Goal: Task Accomplishment & Management: Complete application form

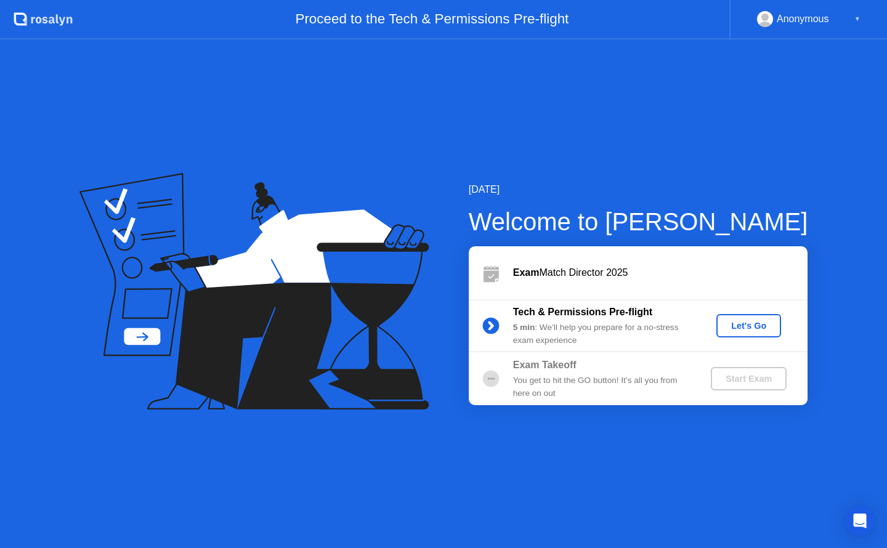
click at [734, 326] on div "Let's Go" at bounding box center [748, 326] width 55 height 10
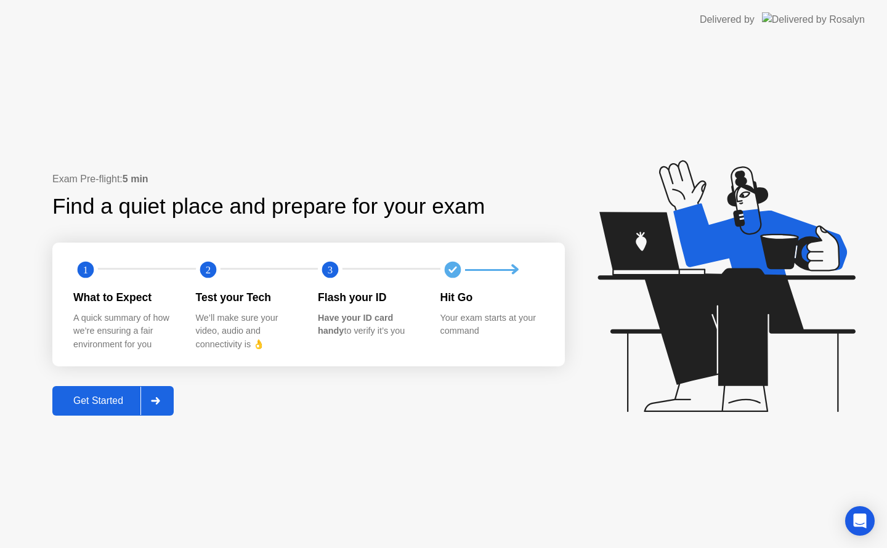
click at [118, 404] on div "Get Started" at bounding box center [98, 400] width 84 height 11
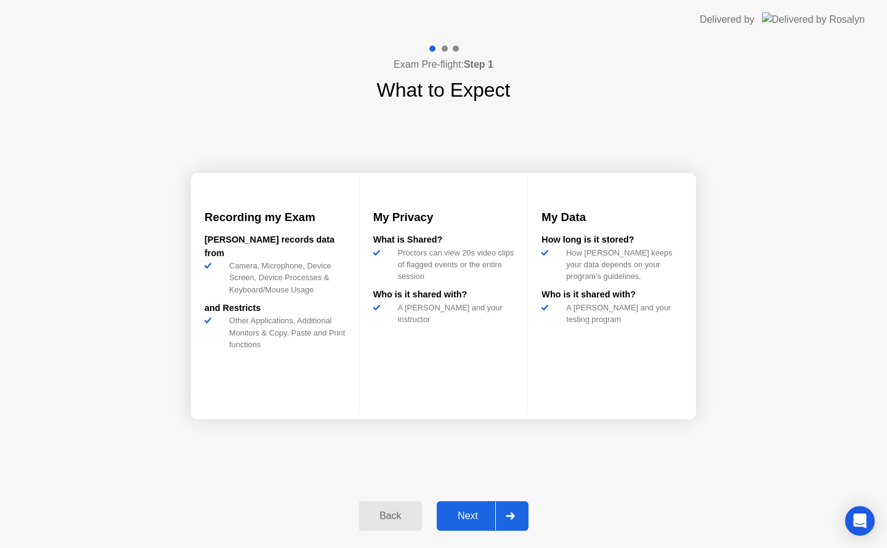
click at [476, 507] on button "Next" at bounding box center [483, 516] width 92 height 30
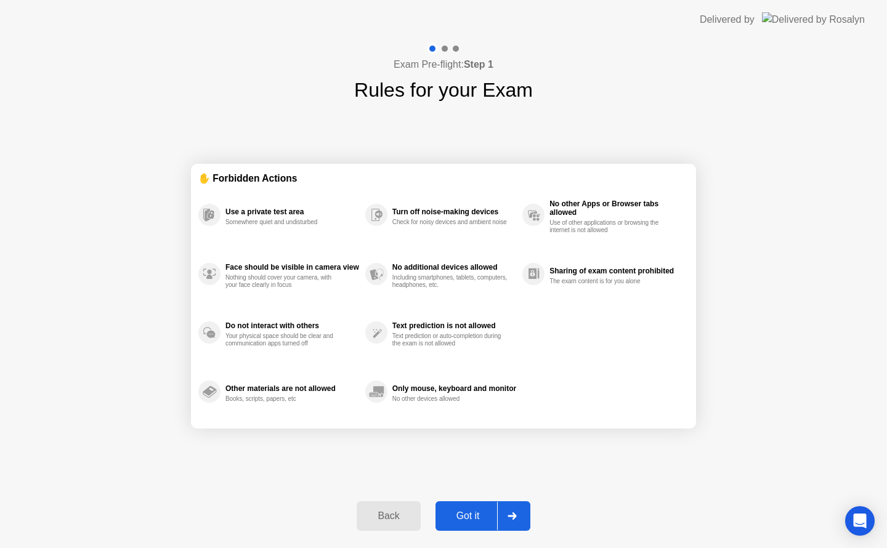
click at [476, 507] on button "Got it" at bounding box center [483, 516] width 95 height 30
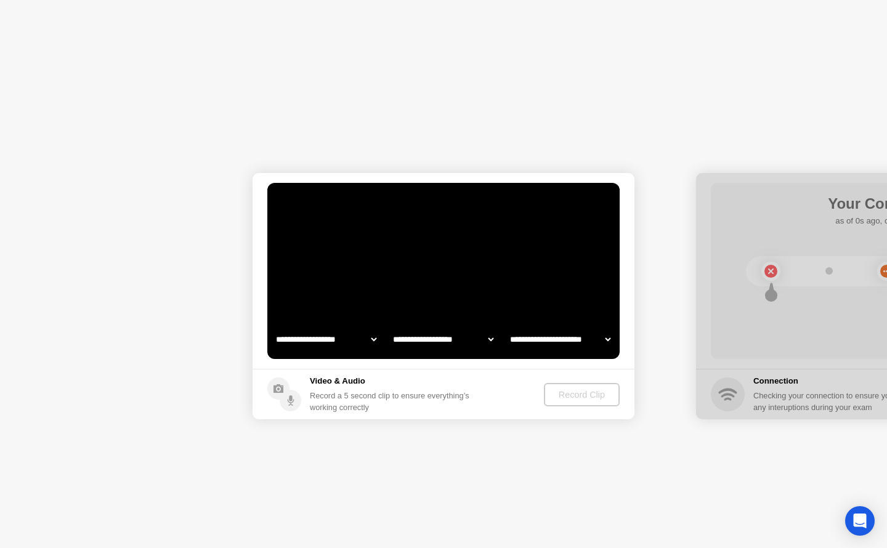
select select "**********"
select select "*******"
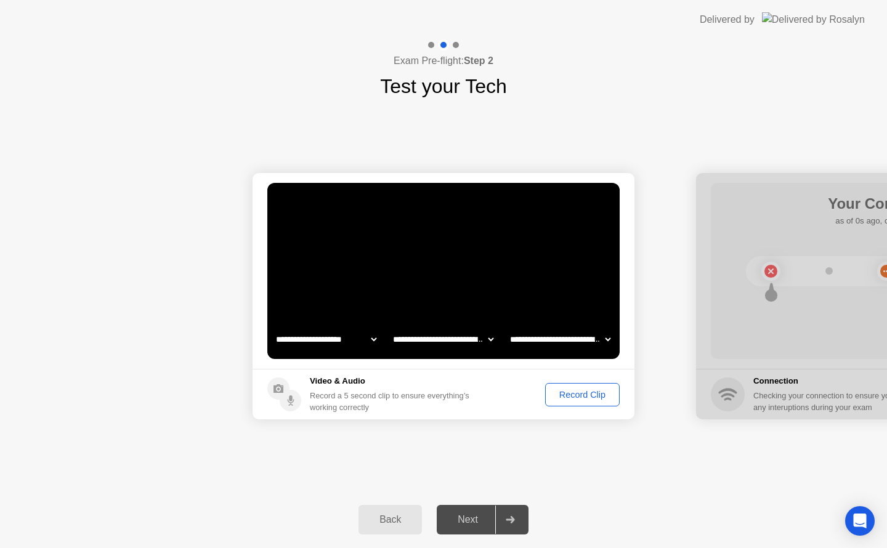
click at [582, 397] on div "Record Clip" at bounding box center [582, 395] width 66 height 10
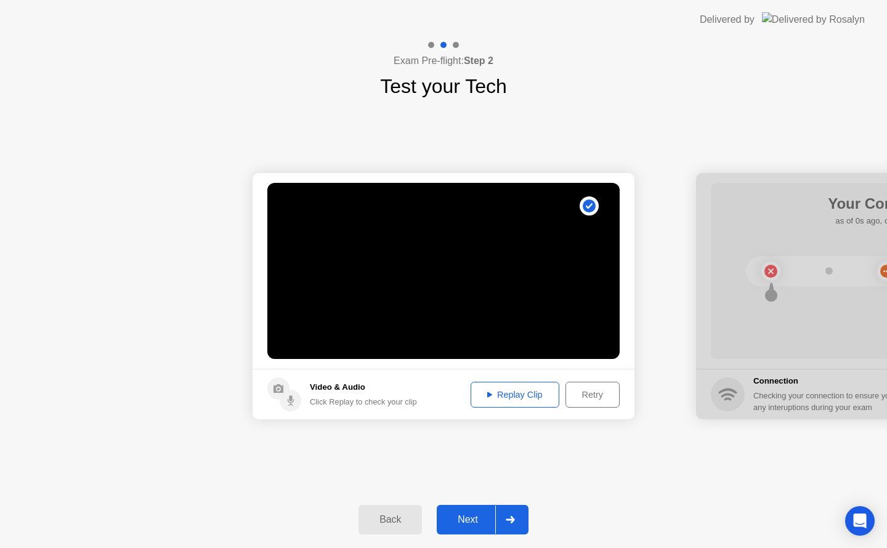
click at [478, 522] on div "Next" at bounding box center [467, 519] width 55 height 11
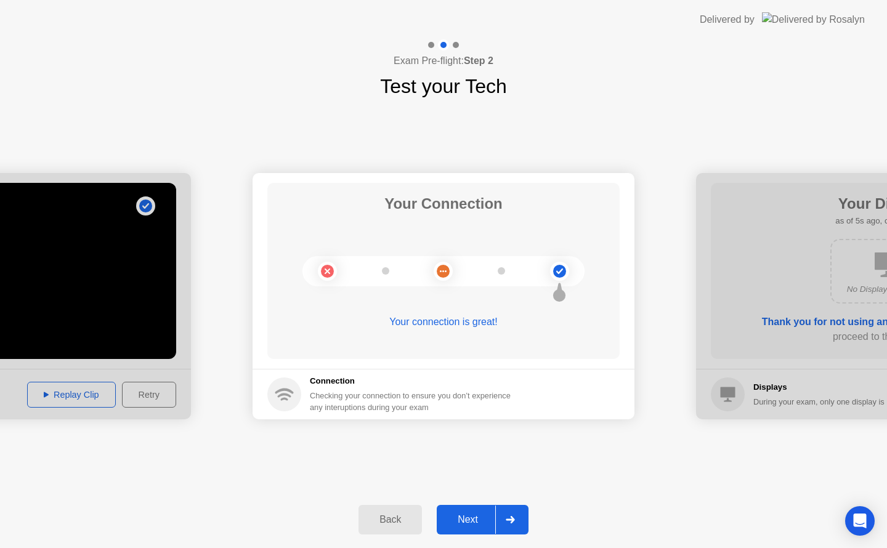
click at [478, 522] on div "Next" at bounding box center [467, 519] width 55 height 11
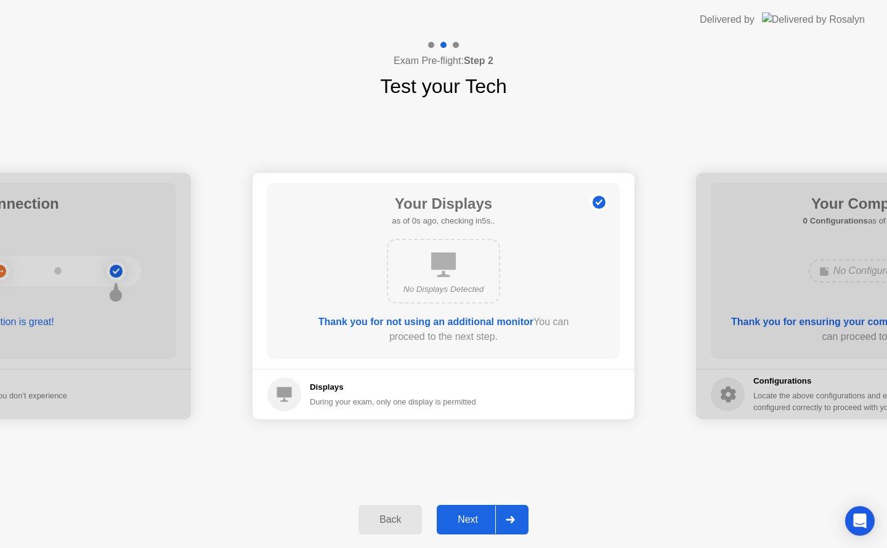
click at [478, 522] on div "Next" at bounding box center [467, 519] width 55 height 11
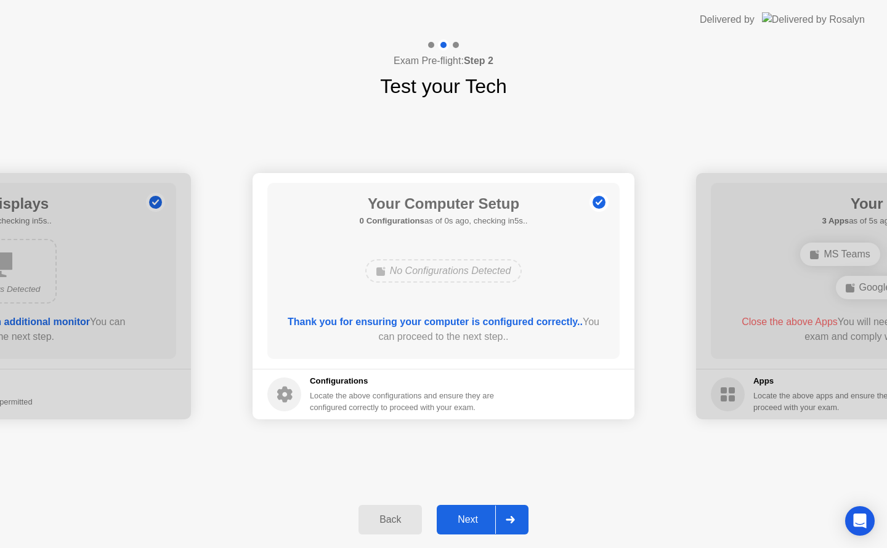
click at [478, 522] on div "Next" at bounding box center [467, 519] width 55 height 11
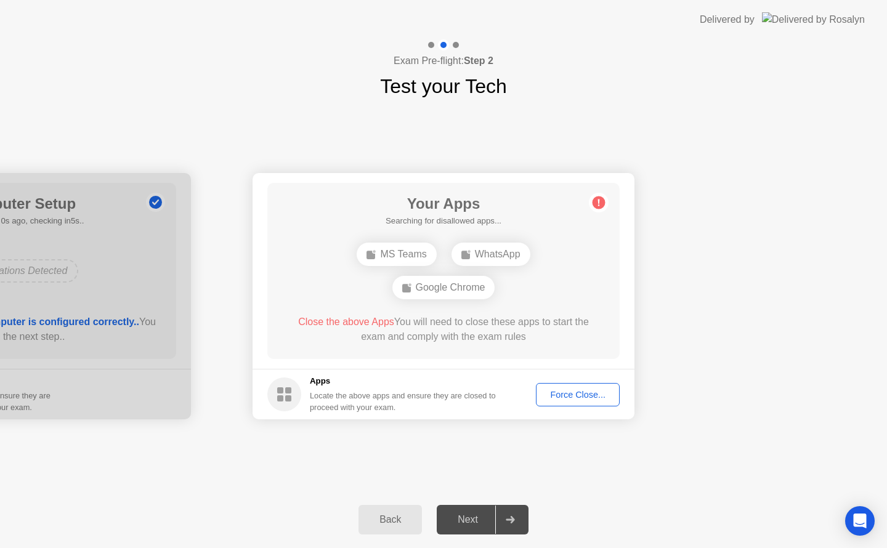
click at [478, 522] on div "Next" at bounding box center [467, 519] width 55 height 11
click at [575, 394] on div "Force Close..." at bounding box center [577, 395] width 75 height 10
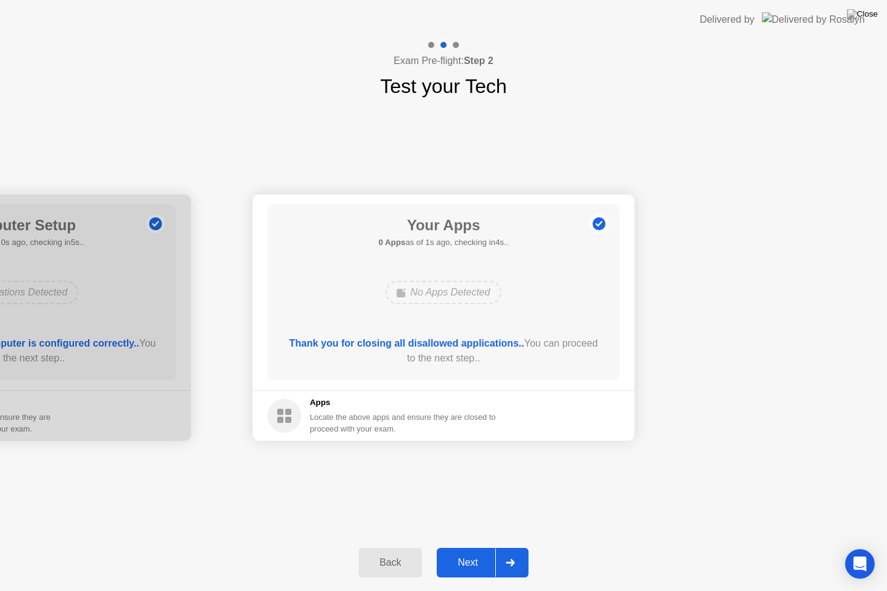
click at [480, 548] on div "Next" at bounding box center [467, 562] width 55 height 11
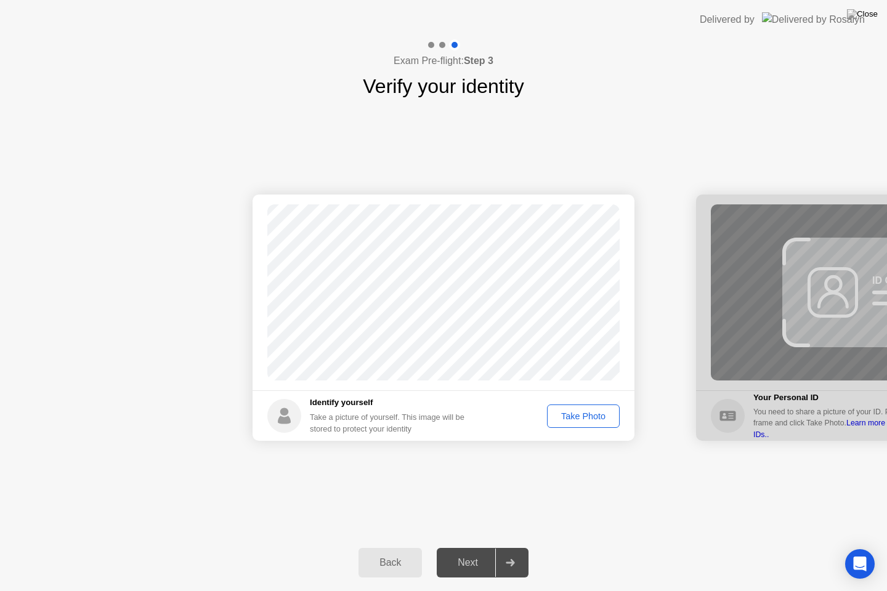
click at [570, 415] on div "Take Photo" at bounding box center [583, 416] width 64 height 10
click at [466, 548] on div "Next" at bounding box center [467, 562] width 55 height 11
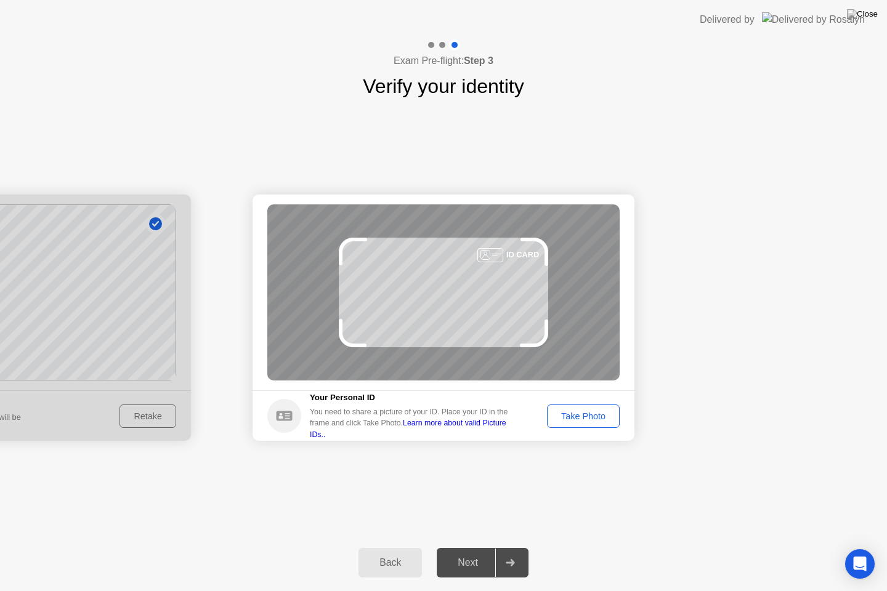
click at [561, 427] on footer "Your Personal ID You need to share a picture of your ID. Place your ID in the f…" at bounding box center [444, 416] width 382 height 51
click at [572, 415] on div "Take Photo" at bounding box center [583, 416] width 64 height 10
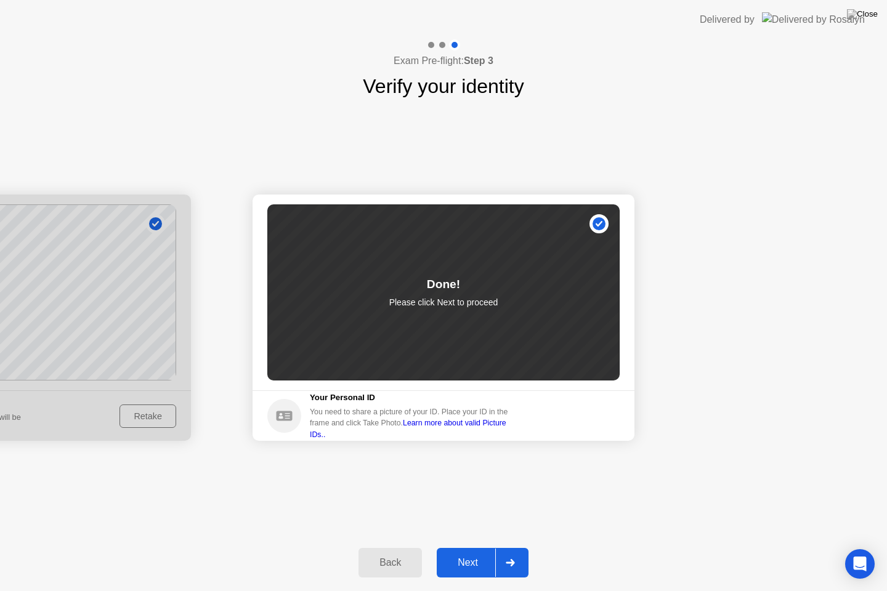
click at [466, 548] on button "Next" at bounding box center [483, 563] width 92 height 30
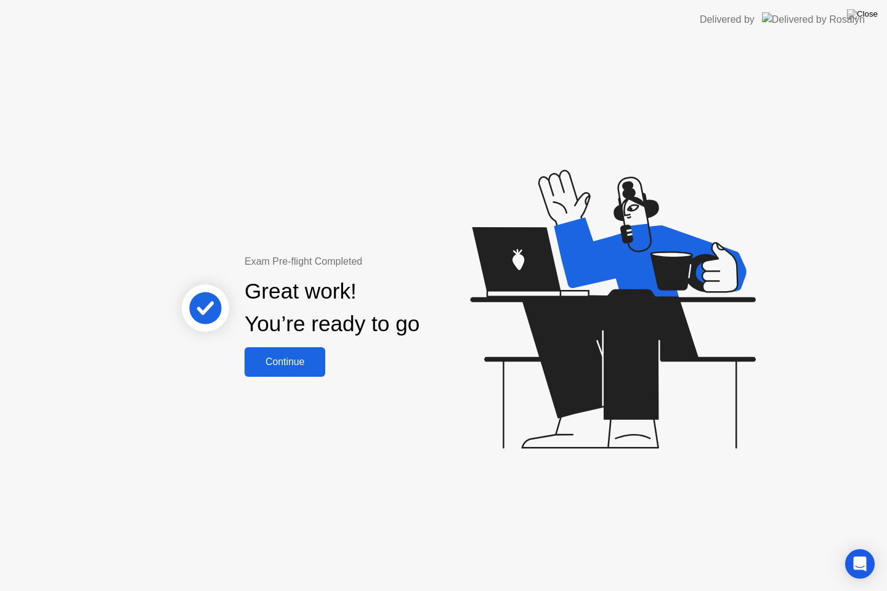
click at [304, 363] on div "Continue" at bounding box center [284, 362] width 73 height 11
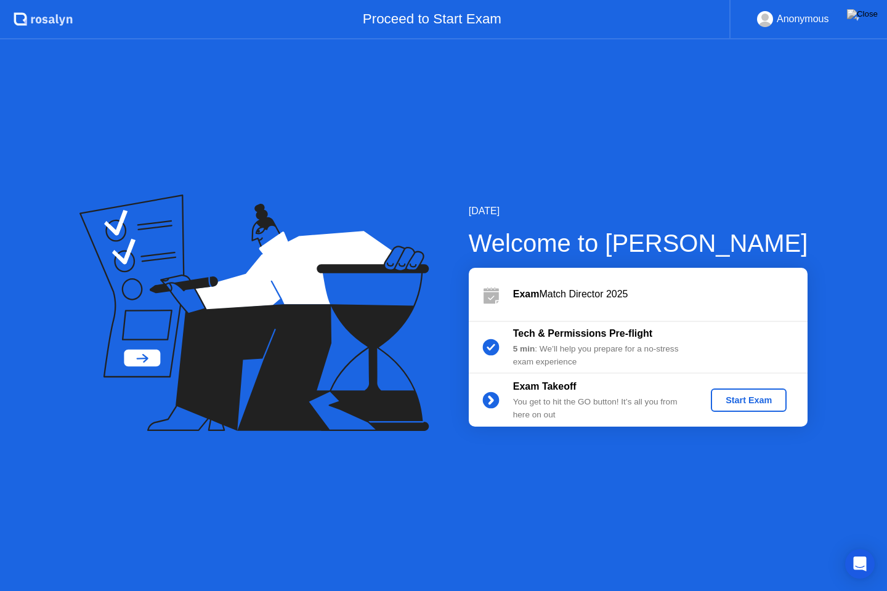
click at [737, 400] on div "Start Exam" at bounding box center [749, 400] width 66 height 10
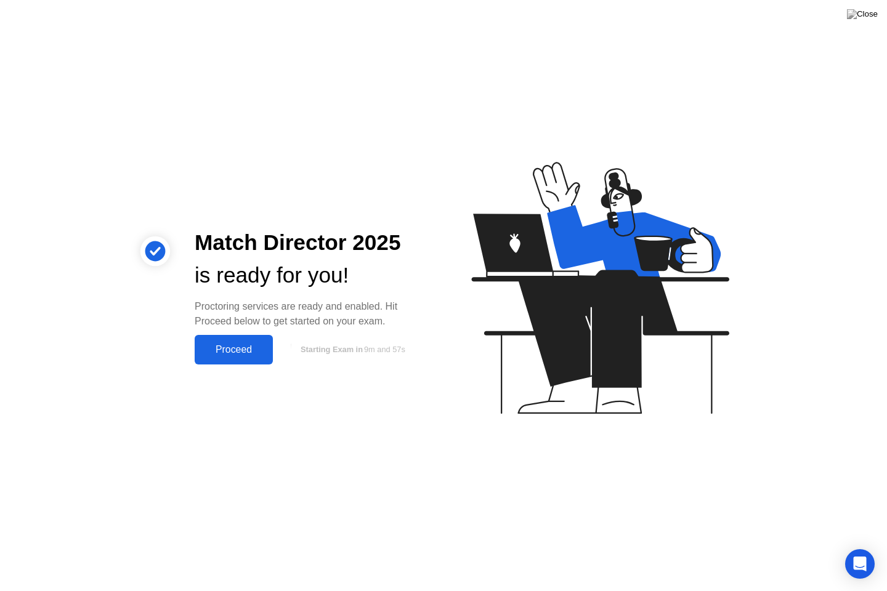
click at [225, 344] on div "Proceed" at bounding box center [233, 349] width 71 height 11
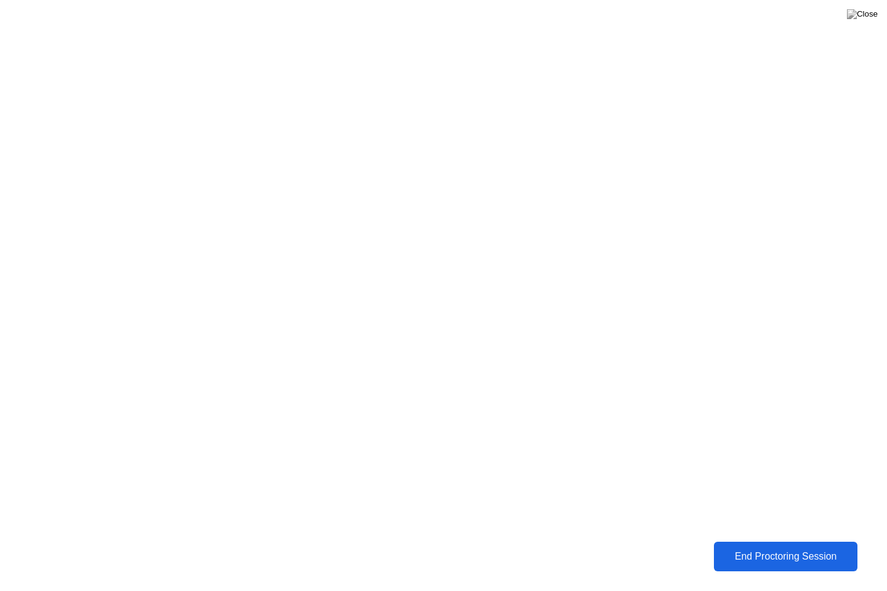
click at [738, 548] on div "End Proctoring Session" at bounding box center [785, 556] width 139 height 11
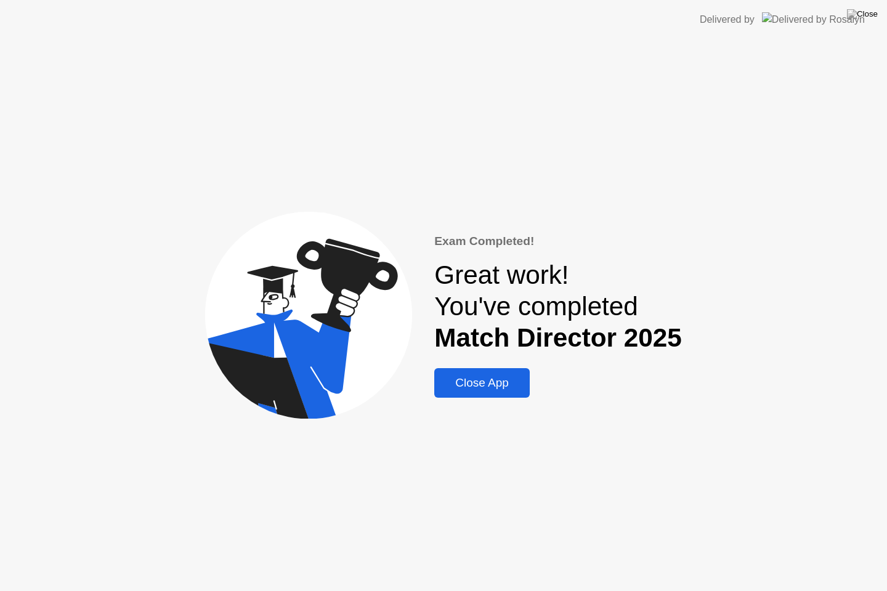
click at [467, 383] on div "Close App" at bounding box center [482, 383] width 88 height 14
